Goal: Task Accomplishment & Management: Complete application form

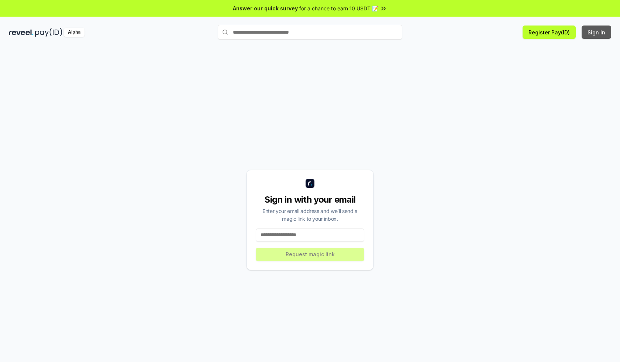
click at [597, 32] on button "Sign In" at bounding box center [597, 31] width 30 height 13
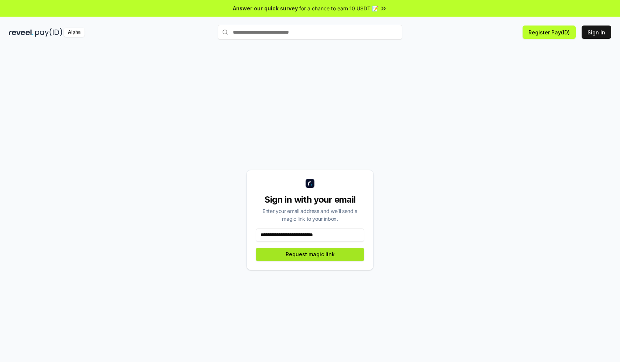
type input "**********"
click at [310, 254] on button "Request magic link" at bounding box center [310, 253] width 109 height 13
